Goal: Check status: Check status

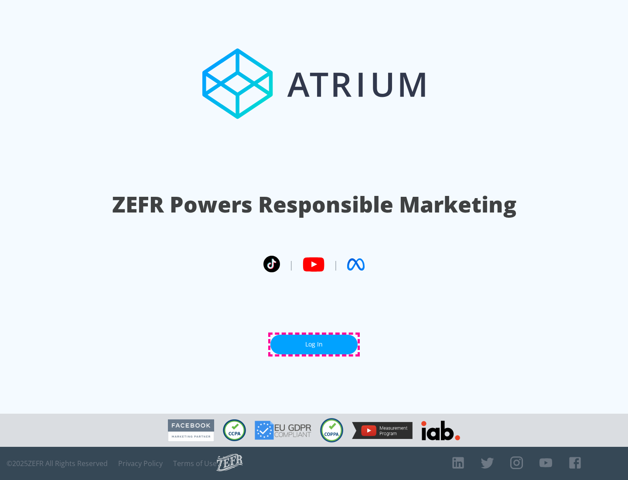
click at [314, 344] on link "Log In" at bounding box center [313, 344] width 87 height 20
